Goal: Task Accomplishment & Management: Use online tool/utility

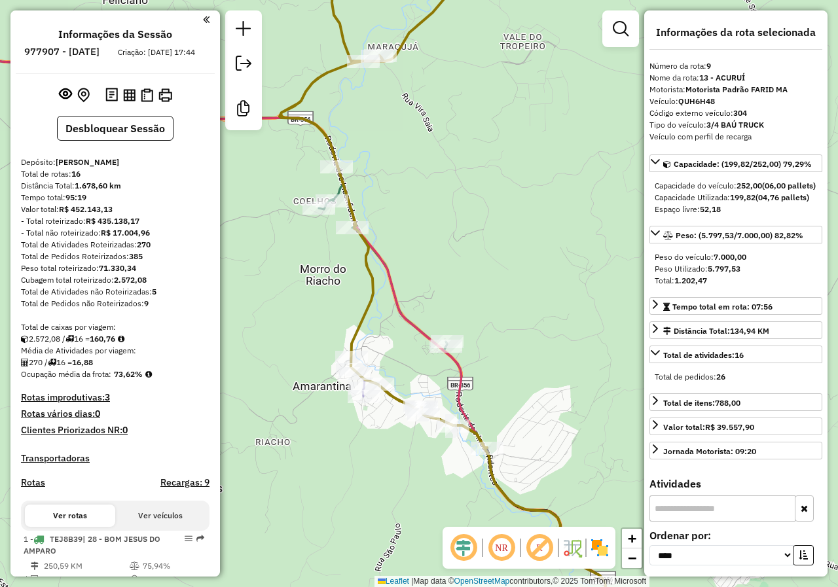
select select "*********"
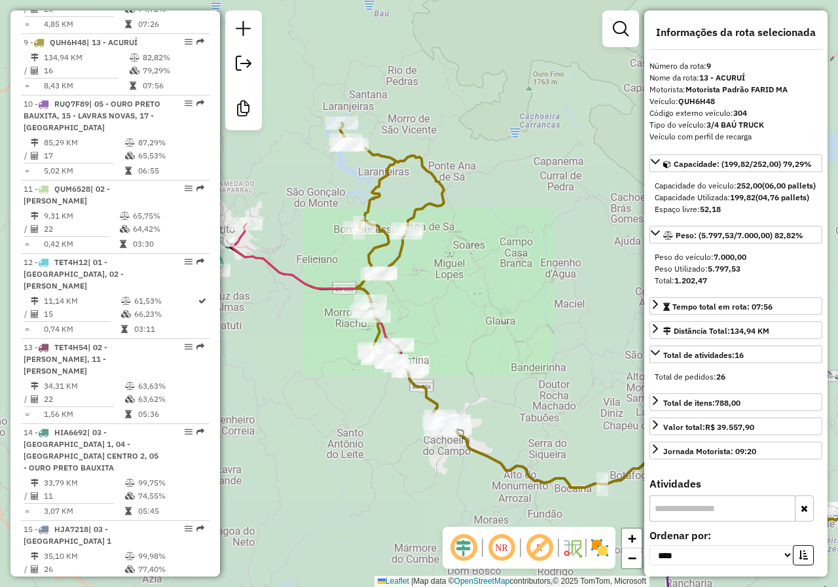
drag, startPoint x: 488, startPoint y: 381, endPoint x: 344, endPoint y: 294, distance: 168.8
click at [348, 297] on div "Janela de atendimento Grade de atendimento Capacidade Transportadoras Veículos …" at bounding box center [419, 293] width 838 height 587
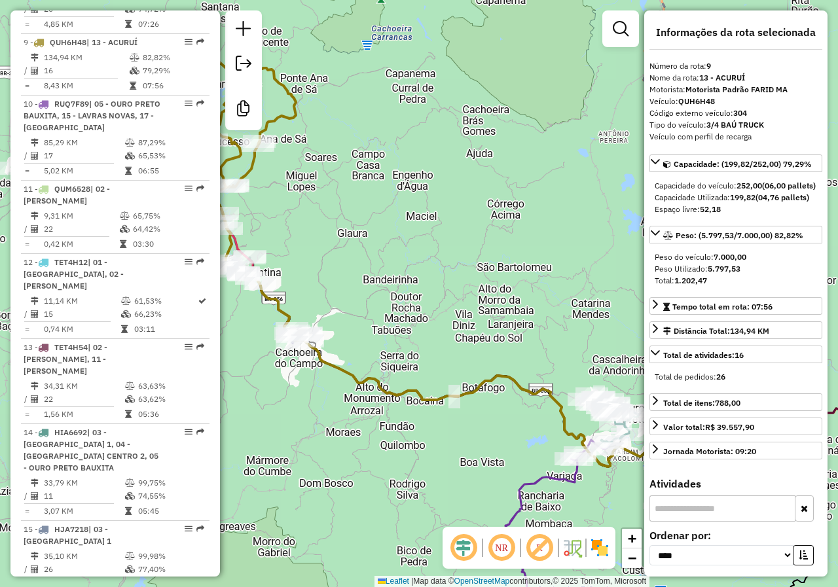
drag, startPoint x: 431, startPoint y: 396, endPoint x: 274, endPoint y: 314, distance: 176.9
click at [274, 314] on icon at bounding box center [524, 370] width 560 height 194
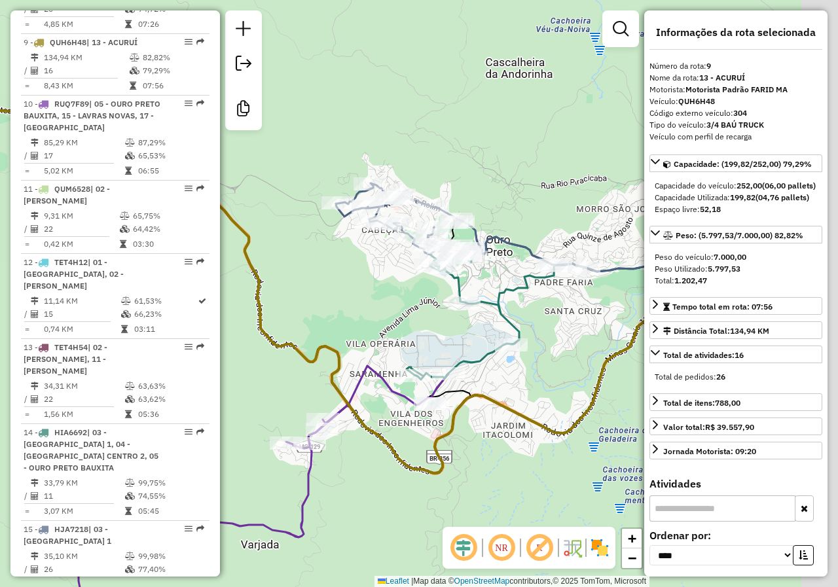
drag, startPoint x: 340, startPoint y: 314, endPoint x: 328, endPoint y: 308, distance: 12.9
click at [329, 309] on div "Janela de atendimento Grade de atendimento Capacidade Transportadoras Veículos …" at bounding box center [419, 293] width 838 height 587
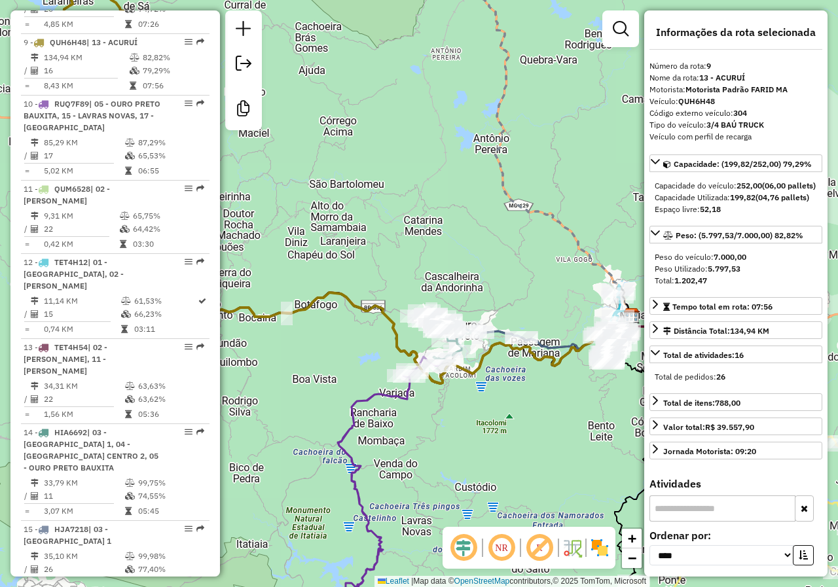
drag, startPoint x: 461, startPoint y: 370, endPoint x: 567, endPoint y: 401, distance: 109.8
click at [566, 401] on div "Janela de atendimento Grade de atendimento Capacidade Transportadoras Veículos …" at bounding box center [419, 293] width 838 height 587
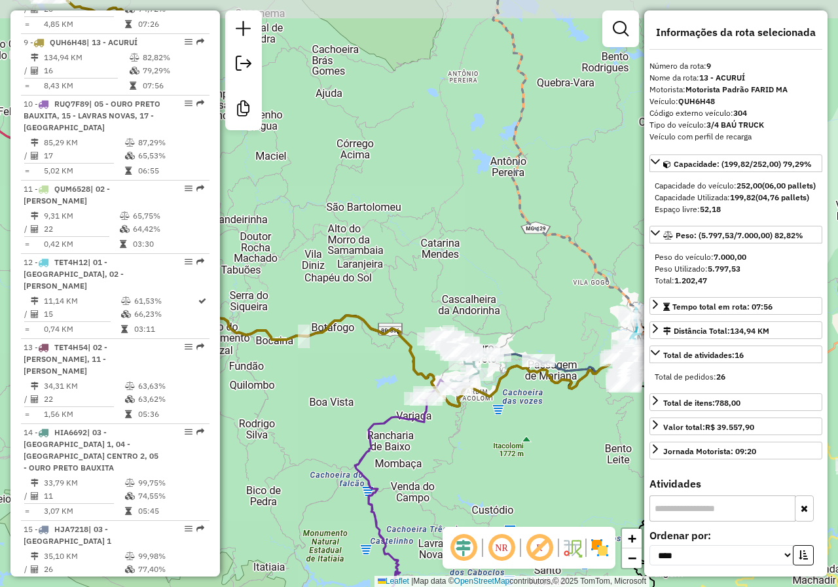
drag, startPoint x: 551, startPoint y: 407, endPoint x: 568, endPoint y: 425, distance: 25.0
click at [563, 429] on div "Janela de atendimento Grade de atendimento Capacidade Transportadoras Veículos …" at bounding box center [419, 293] width 838 height 587
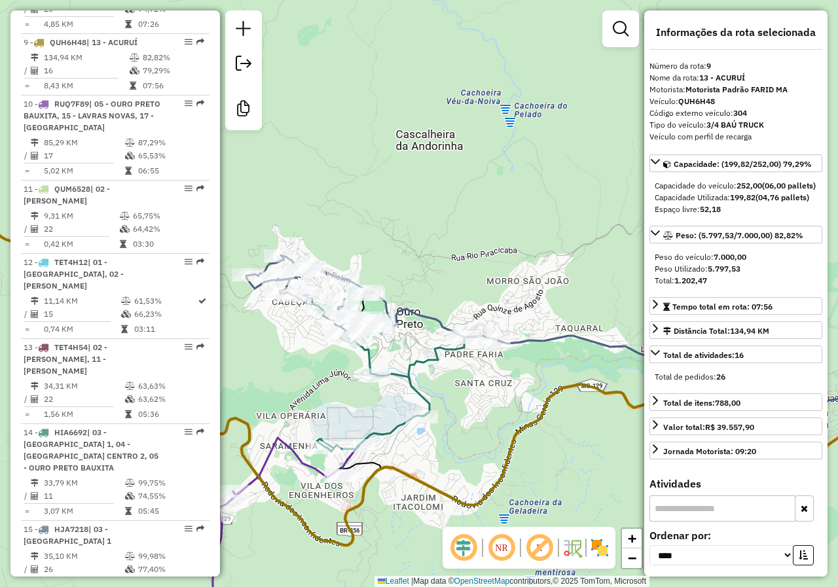
drag, startPoint x: 465, startPoint y: 414, endPoint x: 424, endPoint y: 399, distance: 44.1
click at [427, 401] on div "Janela de atendimento Grade de atendimento Capacidade Transportadoras Veículos …" at bounding box center [419, 293] width 838 height 587
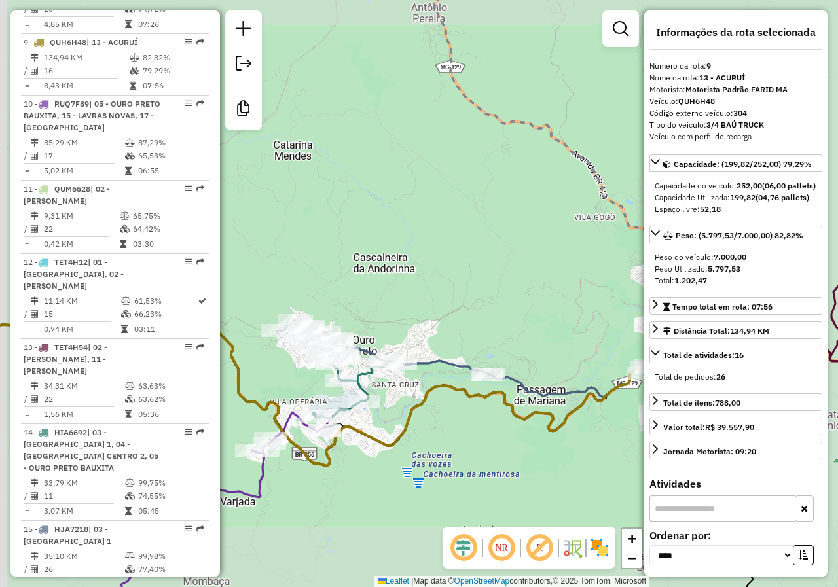
drag, startPoint x: 431, startPoint y: 399, endPoint x: 486, endPoint y: 394, distance: 55.2
click at [488, 394] on icon at bounding box center [331, 375] width 774 height 182
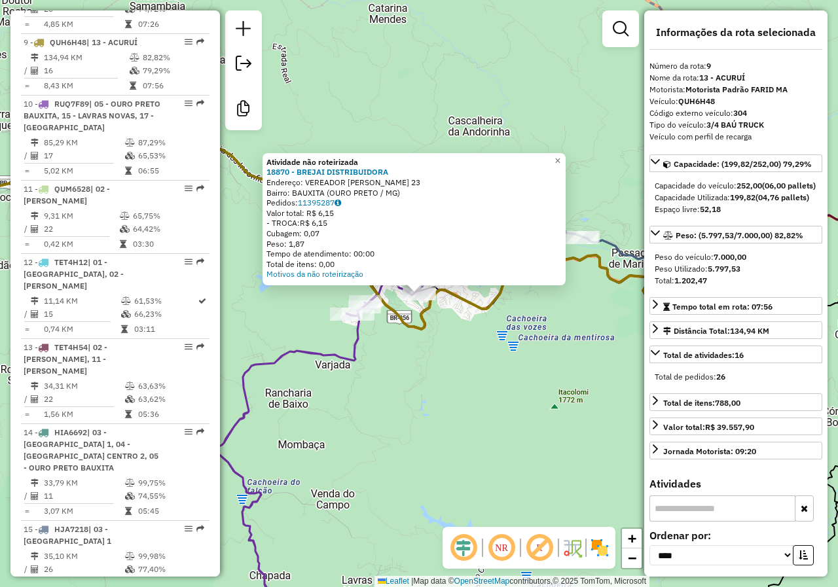
click at [458, 401] on div "Atividade não roteirizada 18870 - BREJAI DISTRIBUIDORA Endereço: VEREADOR [PERS…" at bounding box center [419, 293] width 838 height 587
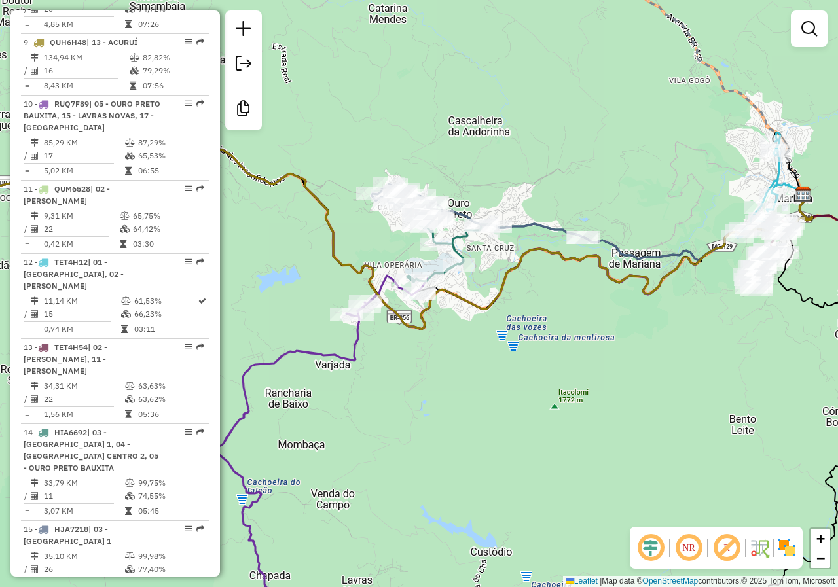
click at [477, 362] on div "Atividade não roteirizada 18870 - BREJAI DISTRIBUIDORA Endereço: VEREADOR [PERS…" at bounding box center [419, 293] width 838 height 587
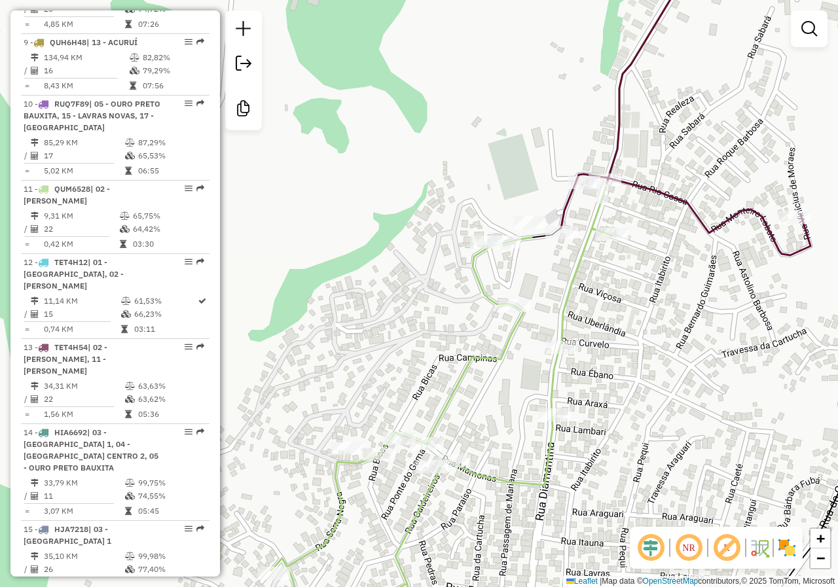
click at [497, 254] on div "Janela de atendimento Grade de atendimento Capacidade Transportadoras Veículos …" at bounding box center [419, 293] width 838 height 587
drag, startPoint x: 500, startPoint y: 249, endPoint x: 507, endPoint y: 268, distance: 20.7
click at [498, 249] on div at bounding box center [486, 242] width 33 height 13
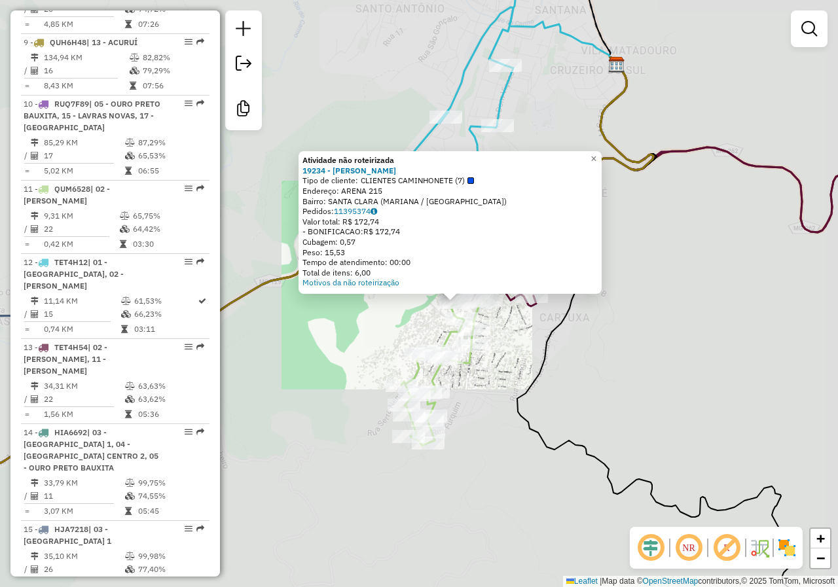
drag, startPoint x: 385, startPoint y: 353, endPoint x: 468, endPoint y: 327, distance: 87.2
click at [472, 336] on div "Atividade não roteirizada 19234 - MERCEARIA CARVALHO Tipo de cliente: CLIENTES …" at bounding box center [419, 293] width 838 height 587
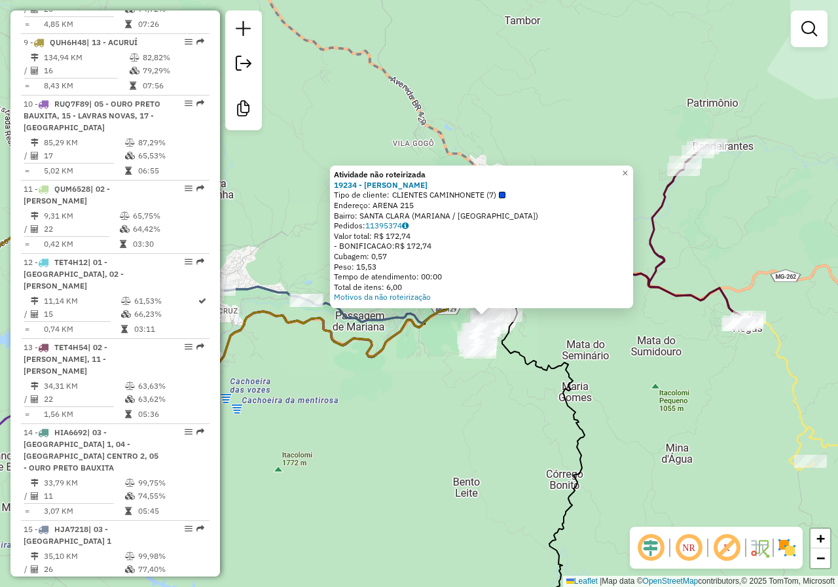
drag, startPoint x: 467, startPoint y: 382, endPoint x: 525, endPoint y: 330, distance: 77.8
click at [520, 334] on div "Atividade não roteirizada 19234 - MERCEARIA CARVALHO Tipo de cliente: CLIENTES …" at bounding box center [419, 293] width 838 height 587
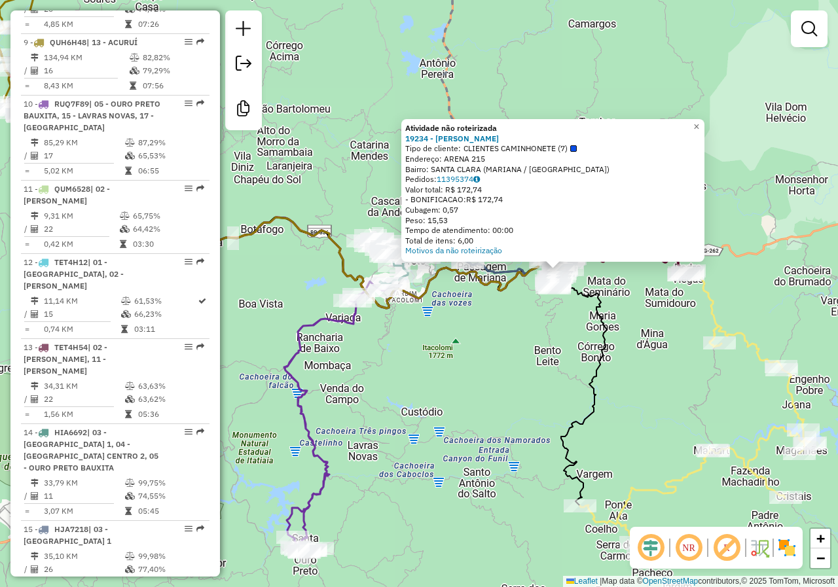
click at [566, 320] on div "Atividade não roteirizada 19234 - MERCEARIA CARVALHO Tipo de cliente: CLIENTES …" at bounding box center [419, 293] width 838 height 587
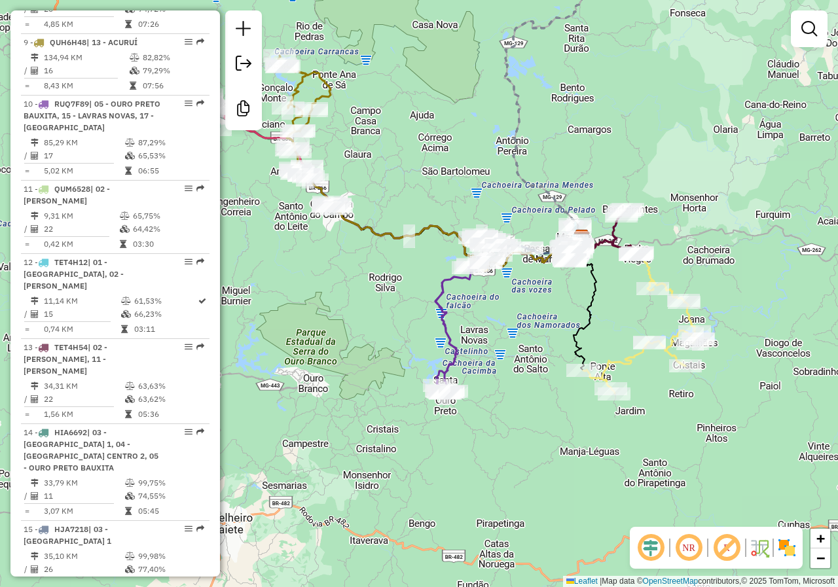
click at [448, 322] on icon at bounding box center [461, 325] width 53 height 135
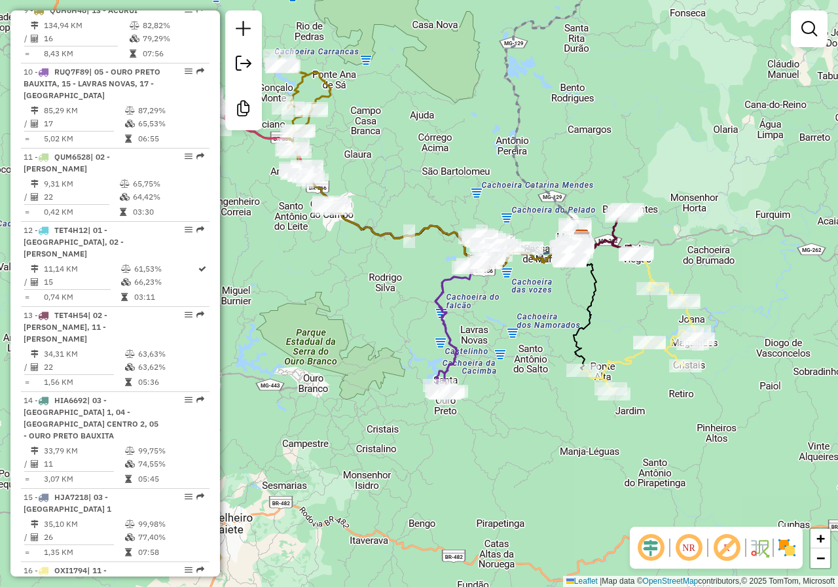
select select "*********"
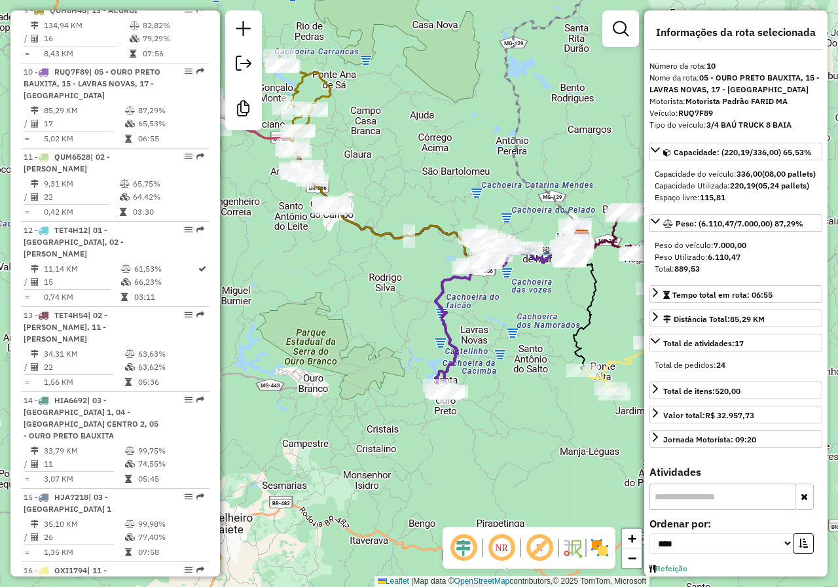
scroll to position [1192, 0]
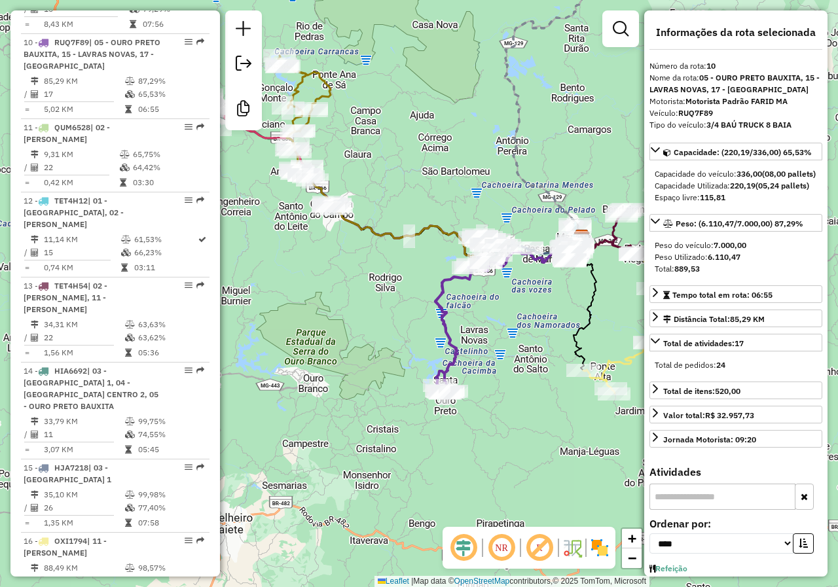
click at [460, 295] on div "Janela de atendimento Grade de atendimento Capacidade Transportadoras Veículos …" at bounding box center [419, 293] width 838 height 587
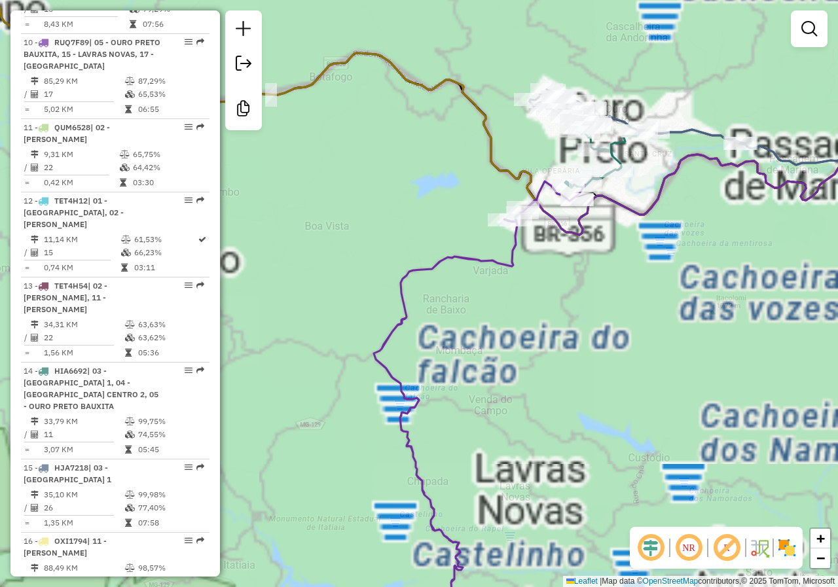
drag, startPoint x: 477, startPoint y: 278, endPoint x: 454, endPoint y: 317, distance: 45.1
click at [455, 319] on div "Janela de atendimento Grade de atendimento Capacidade Transportadoras Veículos …" at bounding box center [419, 293] width 838 height 587
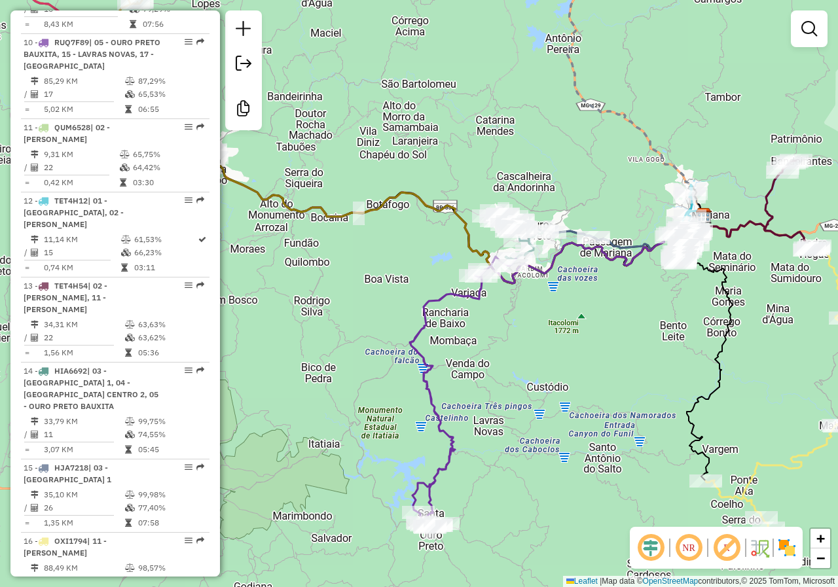
click at [492, 283] on icon at bounding box center [594, 249] width 227 height 68
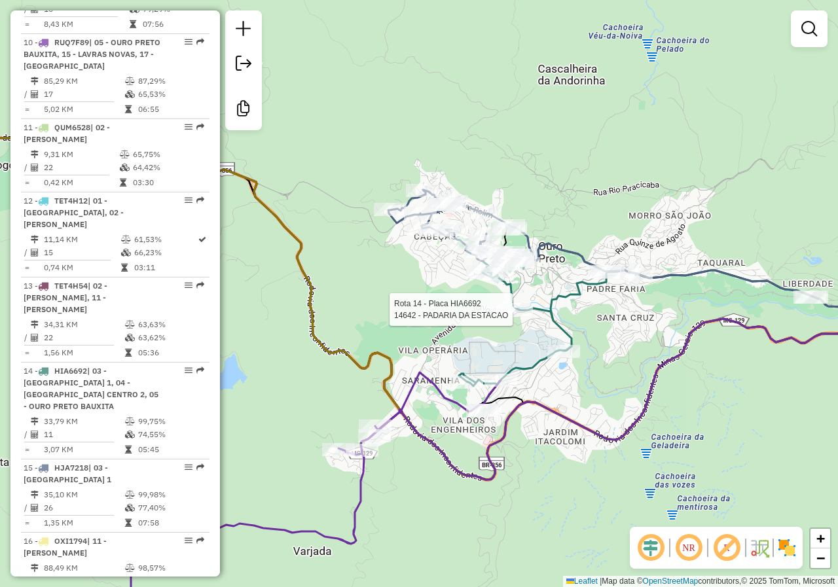
click at [543, 308] on icon at bounding box center [547, 318] width 177 height 135
select select "*********"
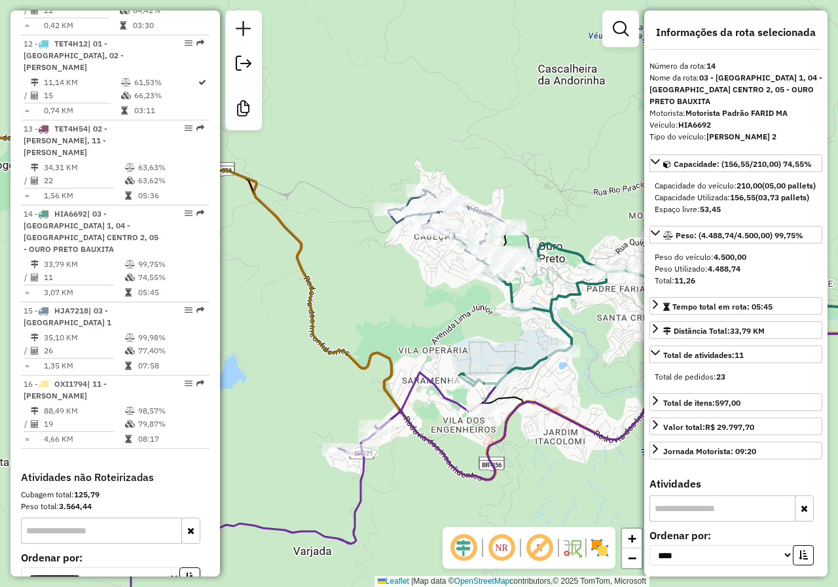
scroll to position [1415, 0]
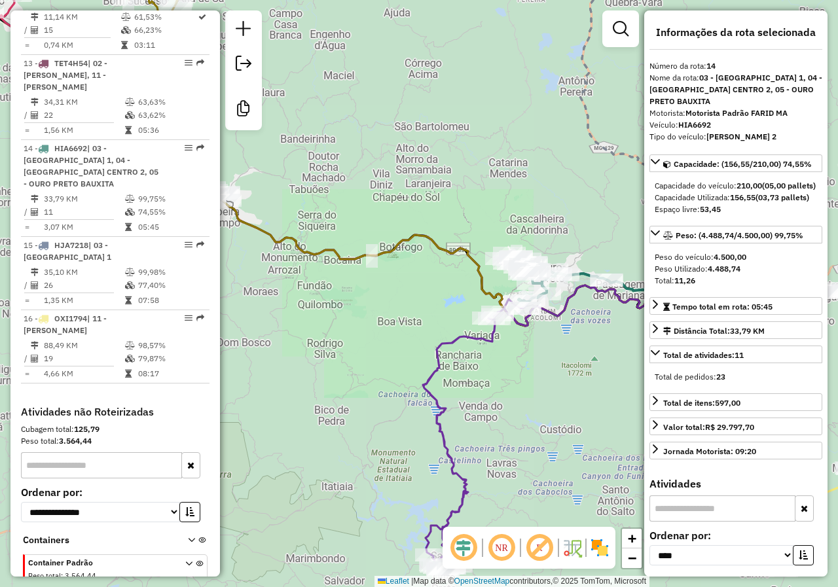
drag, startPoint x: 431, startPoint y: 309, endPoint x: 462, endPoint y: 310, distance: 30.8
click at [452, 309] on div "Janela de atendimento Grade de atendimento Capacidade Transportadoras Veículos …" at bounding box center [419, 293] width 838 height 587
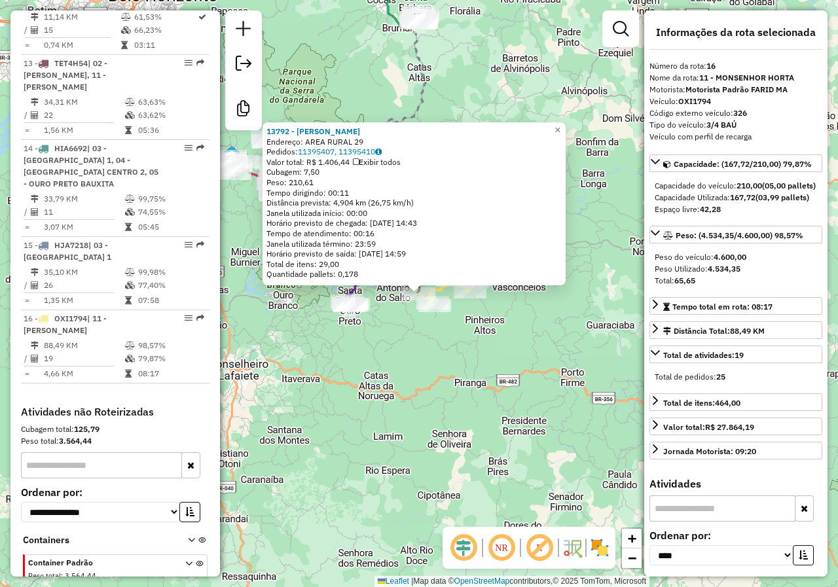
click at [444, 320] on div "13792 - [PERSON_NAME]: AREA RURAL 29 Pedidos: 11395407, 11395410 Valor total: R…" at bounding box center [419, 293] width 838 height 587
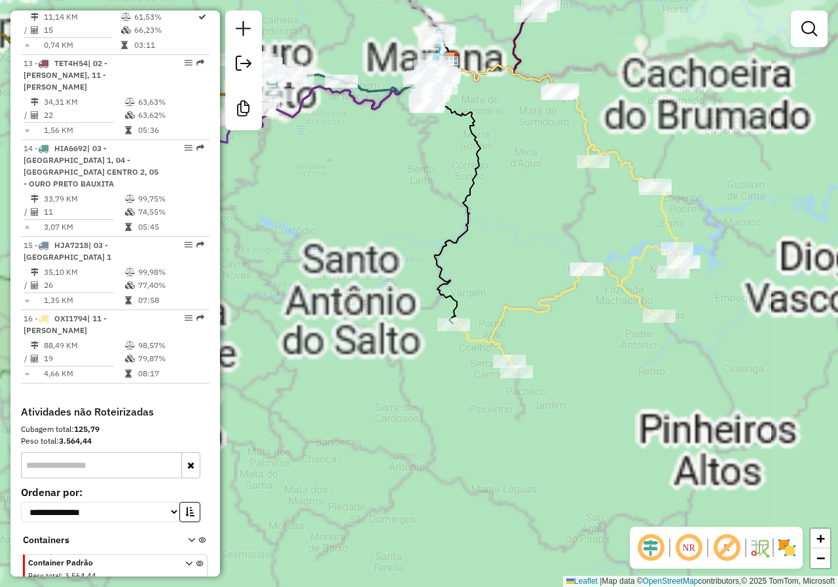
drag, startPoint x: 416, startPoint y: 265, endPoint x: 407, endPoint y: 331, distance: 66.0
click at [405, 332] on div "Janela de atendimento Grade de atendimento Capacidade Transportadoras Veículos …" at bounding box center [419, 293] width 838 height 587
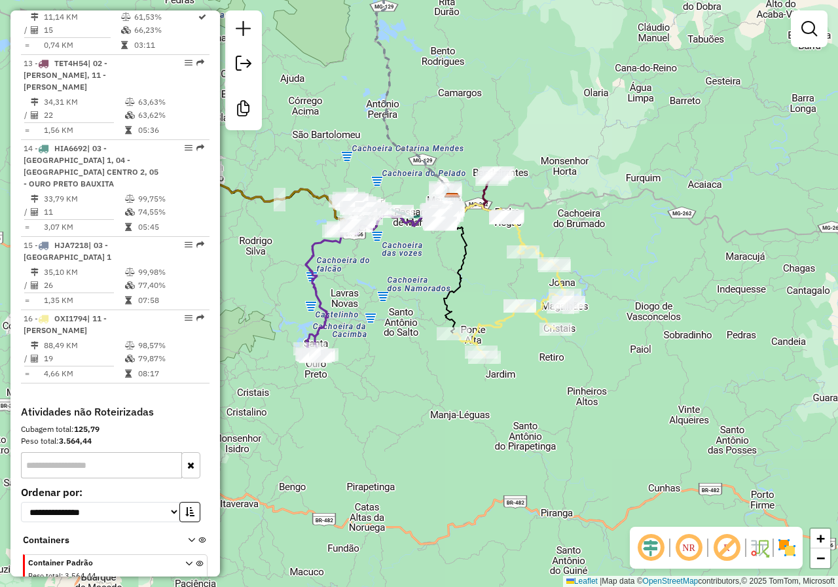
click at [499, 321] on icon at bounding box center [511, 286] width 115 height 141
select select "*********"
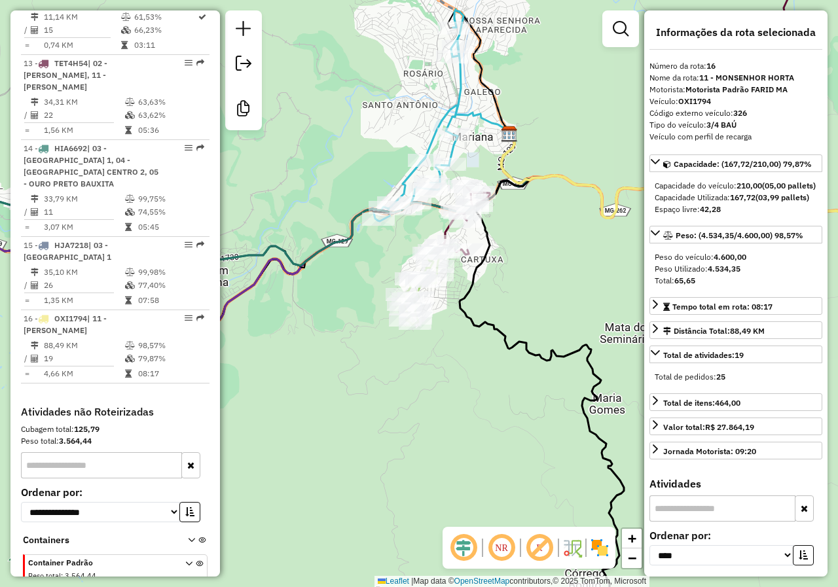
drag, startPoint x: 408, startPoint y: 287, endPoint x: 443, endPoint y: 312, distance: 42.7
click at [435, 306] on div "Janela de atendimento Grade de atendimento Capacidade Transportadoras Veículos …" at bounding box center [419, 293] width 838 height 587
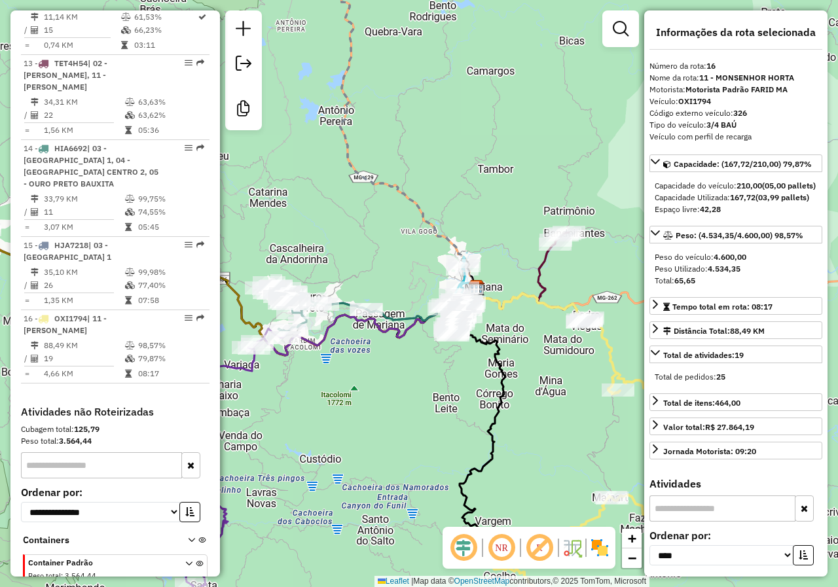
click at [407, 347] on div "Janela de atendimento Grade de atendimento Capacidade Transportadoras Veículos …" at bounding box center [419, 293] width 838 height 587
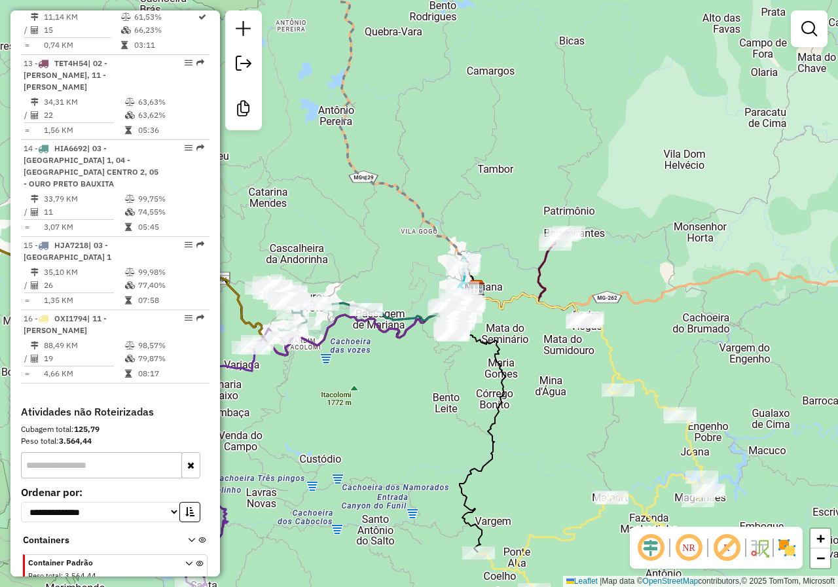
drag, startPoint x: 536, startPoint y: 359, endPoint x: 617, endPoint y: 374, distance: 81.9
click at [615, 374] on div "Rota 14 - Placa HIA6692 20233 - DIST MARTINS Janela de atendimento Grade de ate…" at bounding box center [419, 293] width 838 height 587
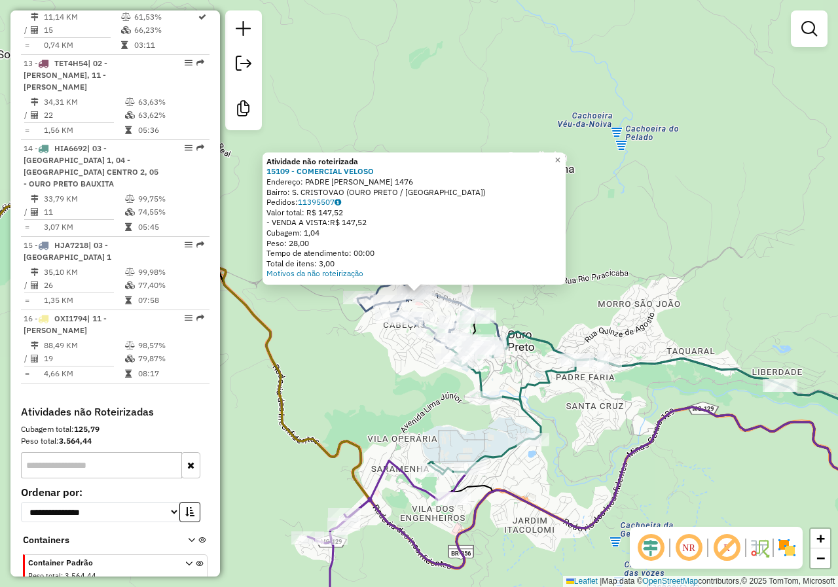
click at [397, 376] on div "Atividade não roteirizada 15109 - COMERCIAL VELOSO Endereço: PADRE ROLIM 1476 B…" at bounding box center [419, 293] width 838 height 587
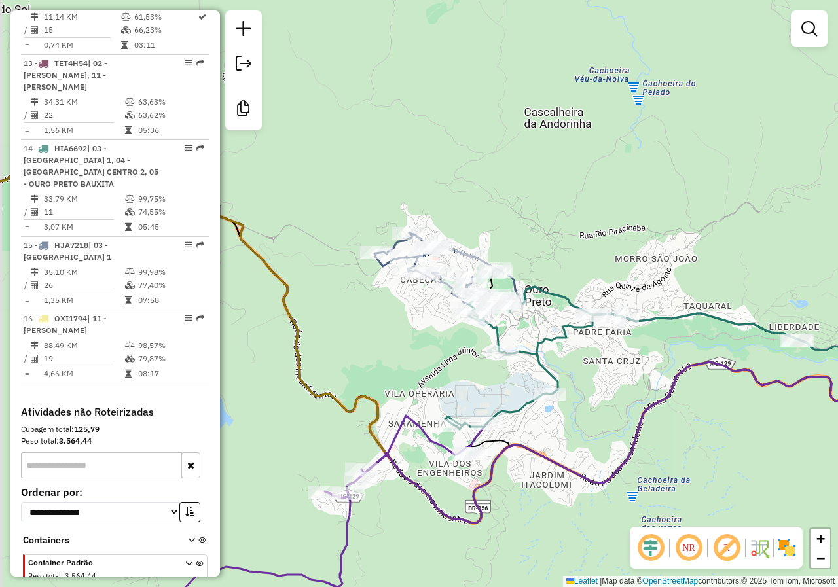
drag, startPoint x: 420, startPoint y: 362, endPoint x: 429, endPoint y: 339, distance: 24.9
click at [427, 343] on div "Janela de atendimento Grade de atendimento Capacidade Transportadoras Veículos …" at bounding box center [419, 293] width 838 height 587
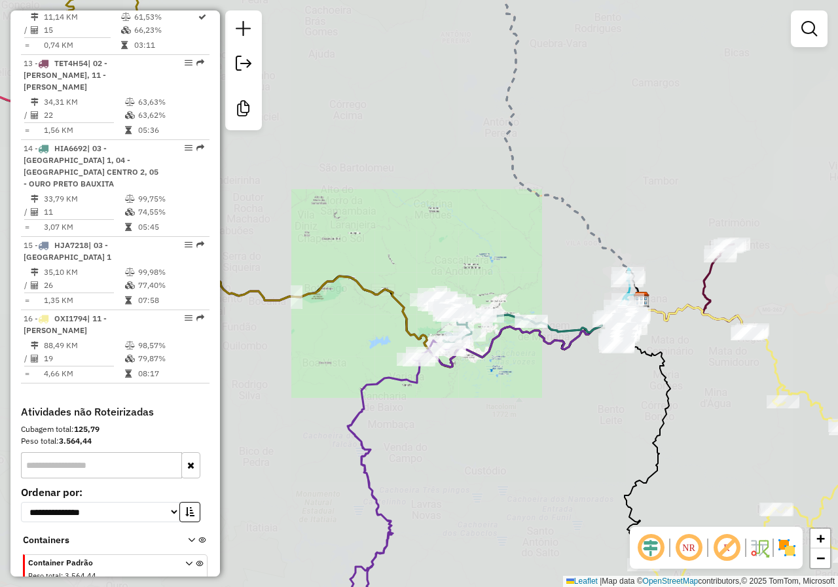
drag, startPoint x: 296, startPoint y: 346, endPoint x: 400, endPoint y: 336, distance: 104.6
click at [422, 346] on div "Janela de atendimento Grade de atendimento Capacidade Transportadoras Veículos …" at bounding box center [419, 293] width 838 height 587
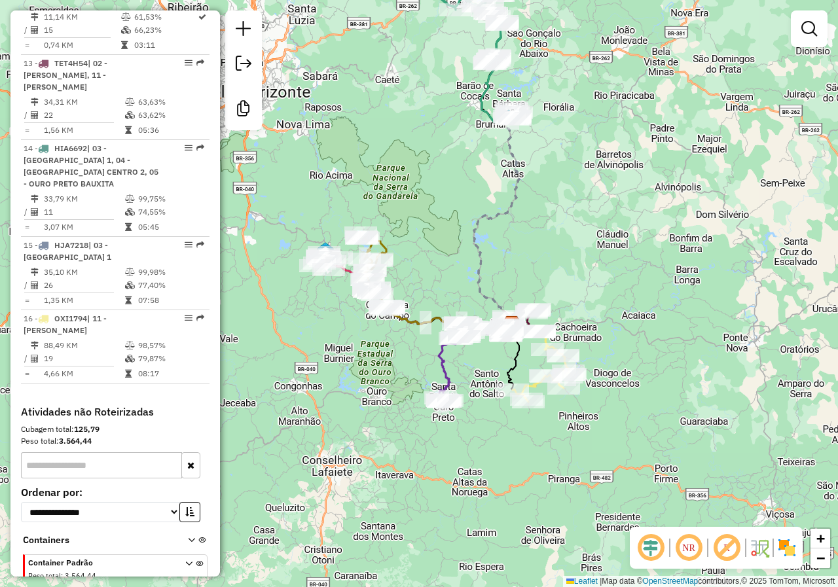
drag, startPoint x: 472, startPoint y: 244, endPoint x: 474, endPoint y: 352, distance: 108.0
click at [473, 323] on icon at bounding box center [496, 220] width 46 height 206
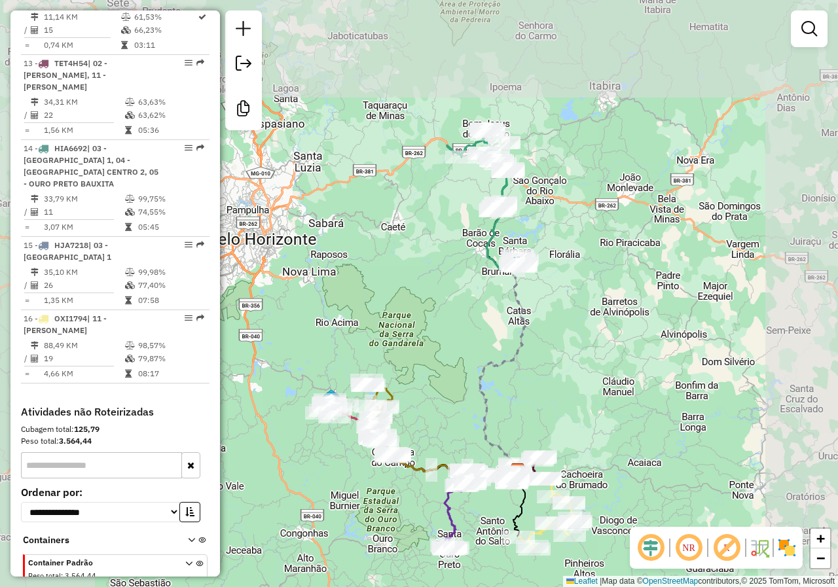
drag, startPoint x: 386, startPoint y: 270, endPoint x: 412, endPoint y: 252, distance: 32.1
click at [405, 257] on div "Janela de atendimento Grade de atendimento Capacidade Transportadoras Veículos …" at bounding box center [419, 293] width 838 height 587
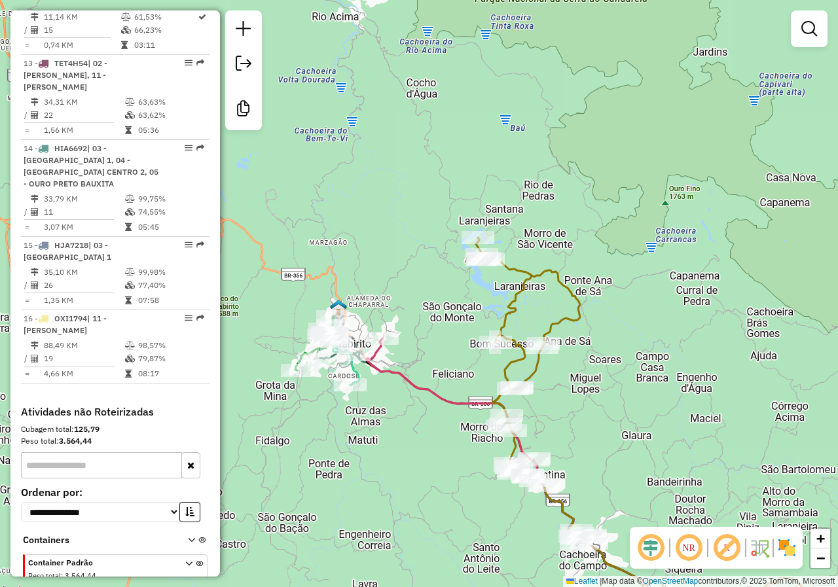
click at [461, 373] on div "Janela de atendimento Grade de atendimento Capacidade Transportadoras Veículos …" at bounding box center [419, 293] width 838 height 587
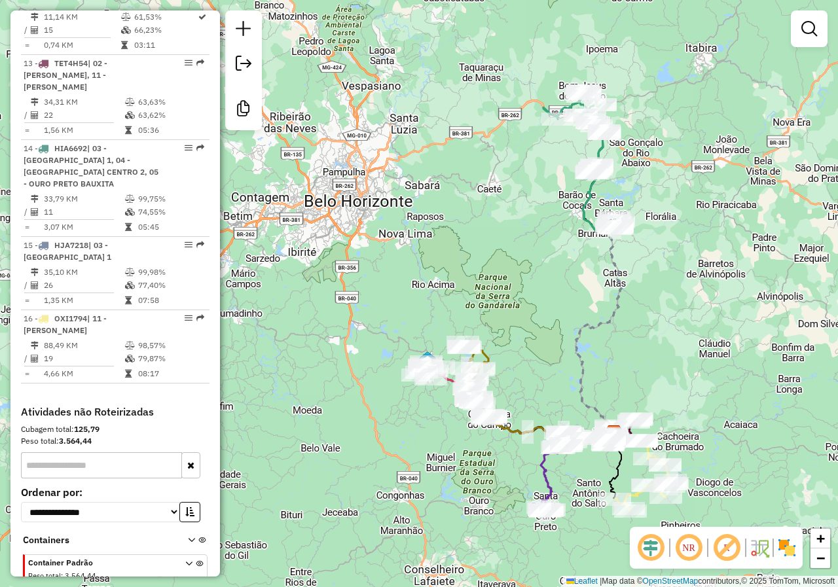
drag, startPoint x: 514, startPoint y: 452, endPoint x: 433, endPoint y: 403, distance: 94.3
click at [434, 403] on div "Rota 8 - Placa RUI9A68 10967 - MARIA DE LOURDES SEA Janela de atendimento Grade…" at bounding box center [419, 293] width 838 height 587
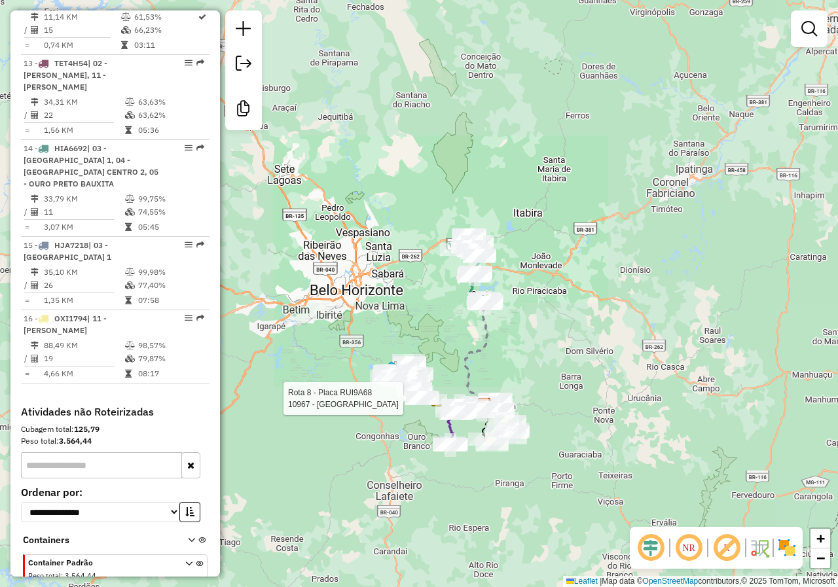
drag, startPoint x: 433, startPoint y: 416, endPoint x: 431, endPoint y: 425, distance: 10.0
click at [431, 425] on div "Rota 8 - Placa RUI9A68 10967 - MARIA DE LOURDES SEA Janela de atendimento Grade…" at bounding box center [419, 293] width 838 height 587
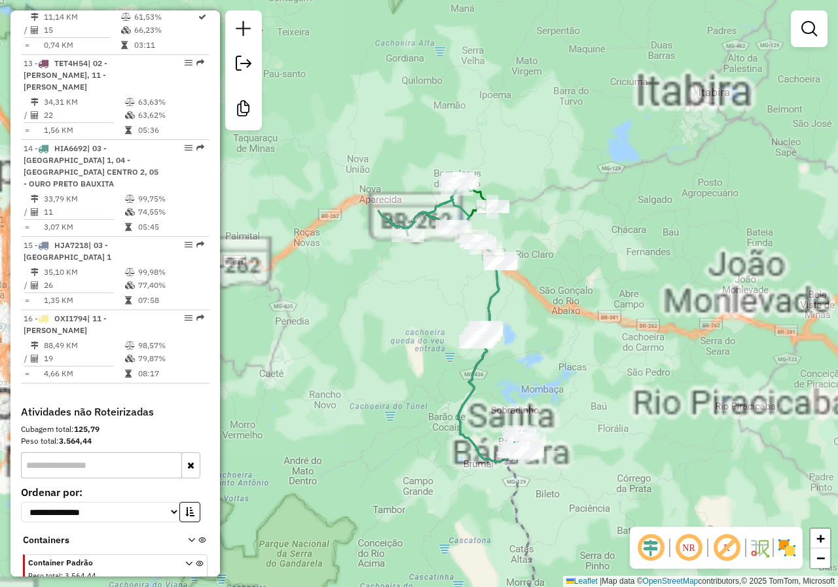
drag, startPoint x: 461, startPoint y: 317, endPoint x: 443, endPoint y: 379, distance: 64.2
click at [443, 379] on div "Rota 8 - Placa RUI9A68 10967 - MARIA DE LOURDES SEA Janela de atendimento Grade…" at bounding box center [419, 293] width 838 height 587
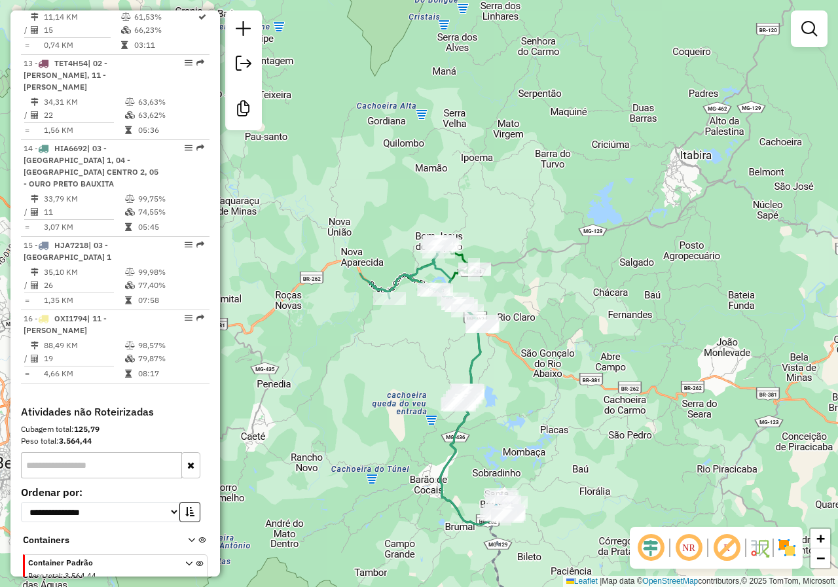
click at [404, 279] on icon at bounding box center [422, 323] width 124 height 162
select select "*********"
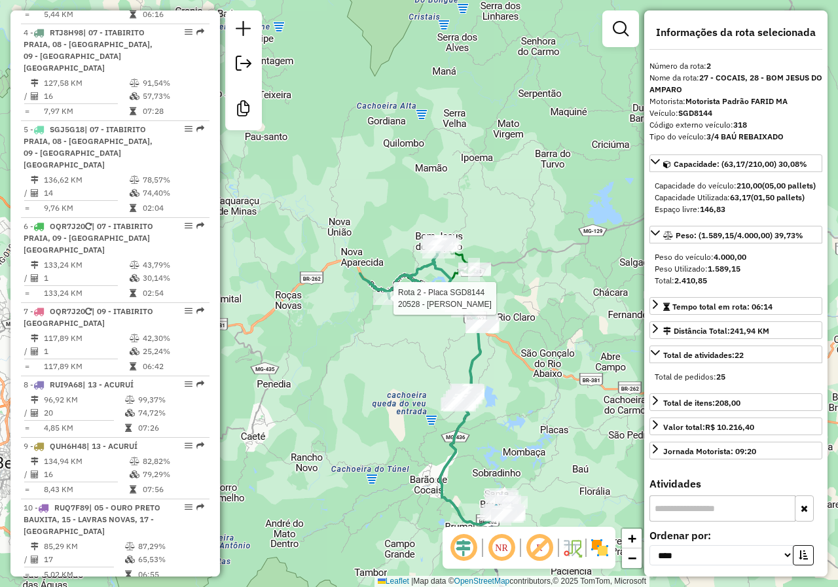
scroll to position [605, 0]
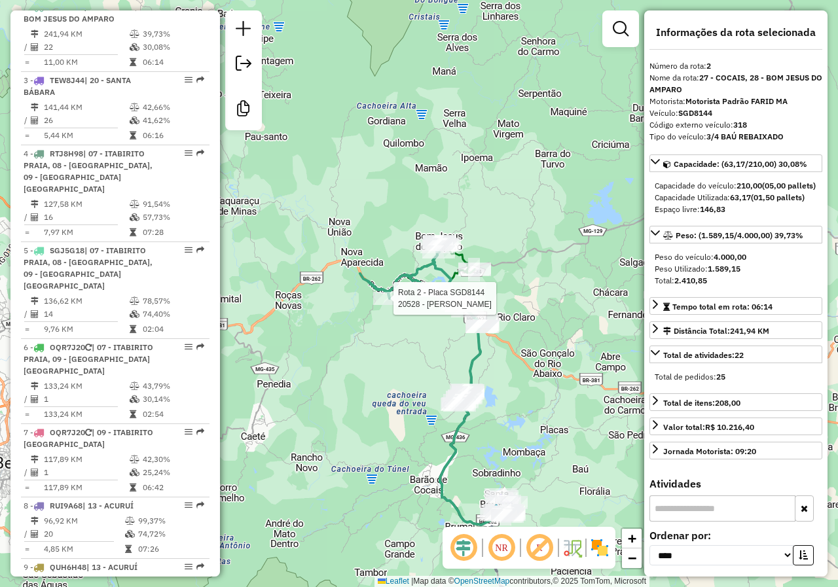
click at [411, 344] on div "Rota 2 - Placa SGD8144 20528 - [PERSON_NAME] de atendimento Grade de atendiment…" at bounding box center [419, 293] width 838 height 587
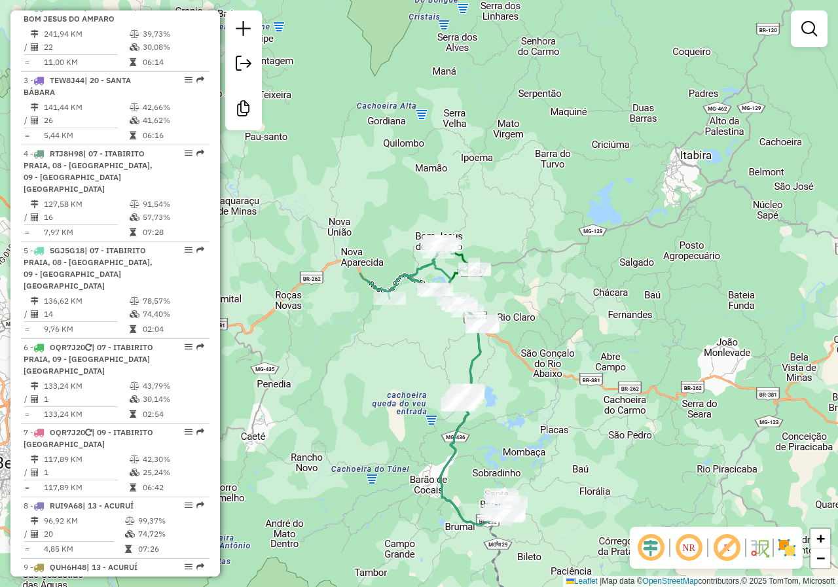
click at [420, 278] on icon at bounding box center [422, 323] width 124 height 162
select select "*********"
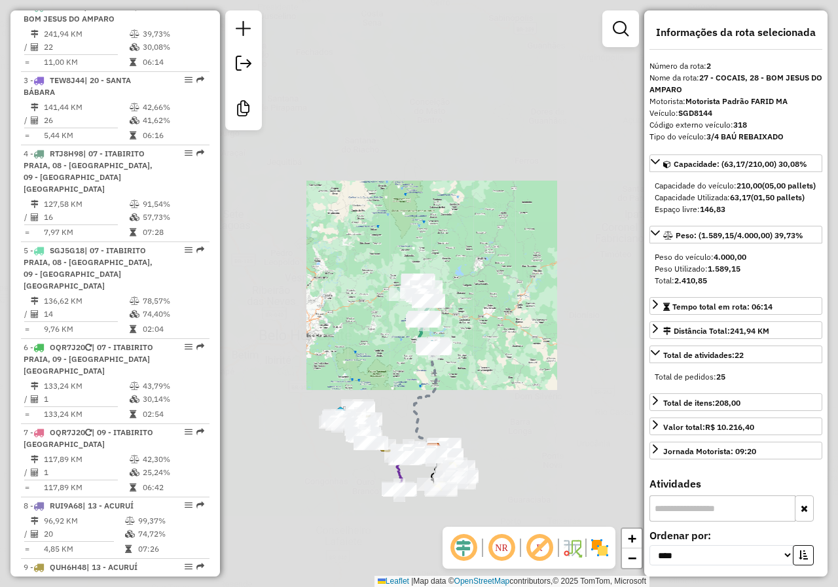
click at [386, 347] on div "Janela de atendimento Grade de atendimento Capacidade Transportadoras Veículos …" at bounding box center [419, 293] width 838 height 587
